Goal: Task Accomplishment & Management: Complete application form

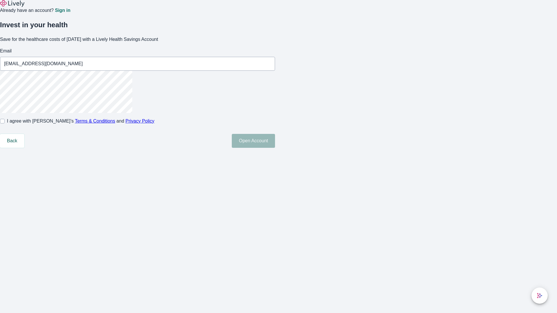
click at [5, 124] on input "I agree with Lively’s Terms & Conditions and Privacy Policy" at bounding box center [2, 121] width 5 height 5
checkbox input "true"
click at [275, 148] on button "Open Account" at bounding box center [253, 141] width 43 height 14
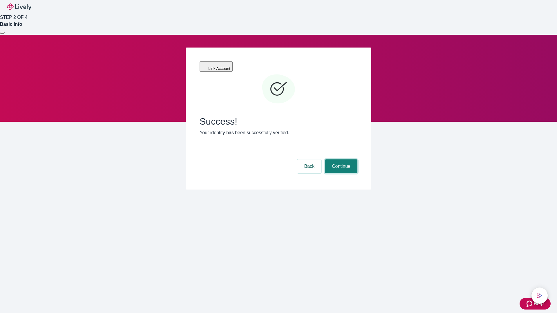
click at [340, 159] on button "Continue" at bounding box center [341, 166] width 32 height 14
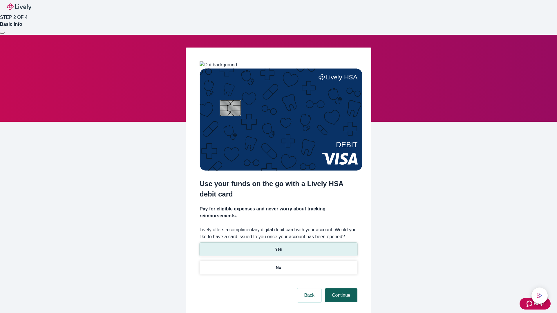
click at [278, 246] on p "Yes" at bounding box center [278, 249] width 7 height 6
click at [340, 288] on button "Continue" at bounding box center [341, 295] width 32 height 14
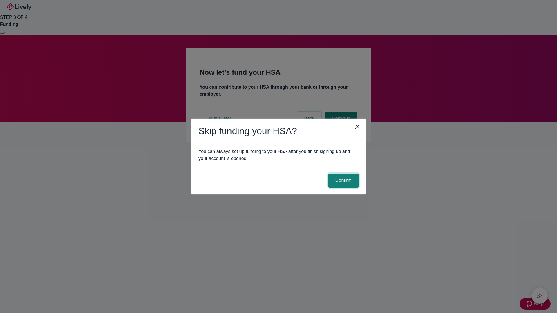
click at [342, 181] on button "Confirm" at bounding box center [343, 181] width 30 height 14
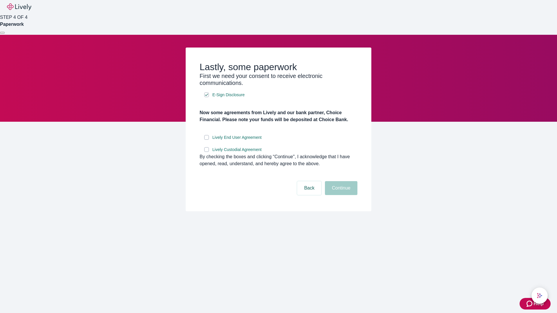
click at [206, 140] on input "Lively End User Agreement" at bounding box center [206, 137] width 5 height 5
checkbox input "true"
click at [206, 152] on input "Lively Custodial Agreement" at bounding box center [206, 149] width 5 height 5
checkbox input "true"
click at [340, 195] on button "Continue" at bounding box center [341, 188] width 32 height 14
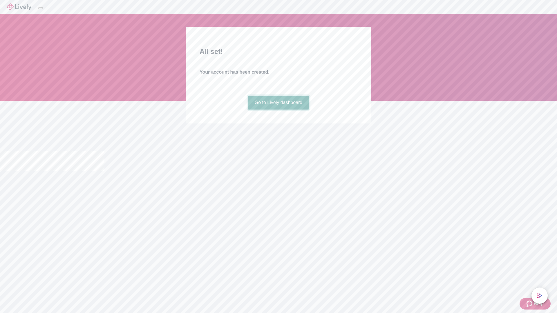
click at [278, 110] on link "Go to Lively dashboard" at bounding box center [279, 103] width 62 height 14
